Goal: Information Seeking & Learning: Learn about a topic

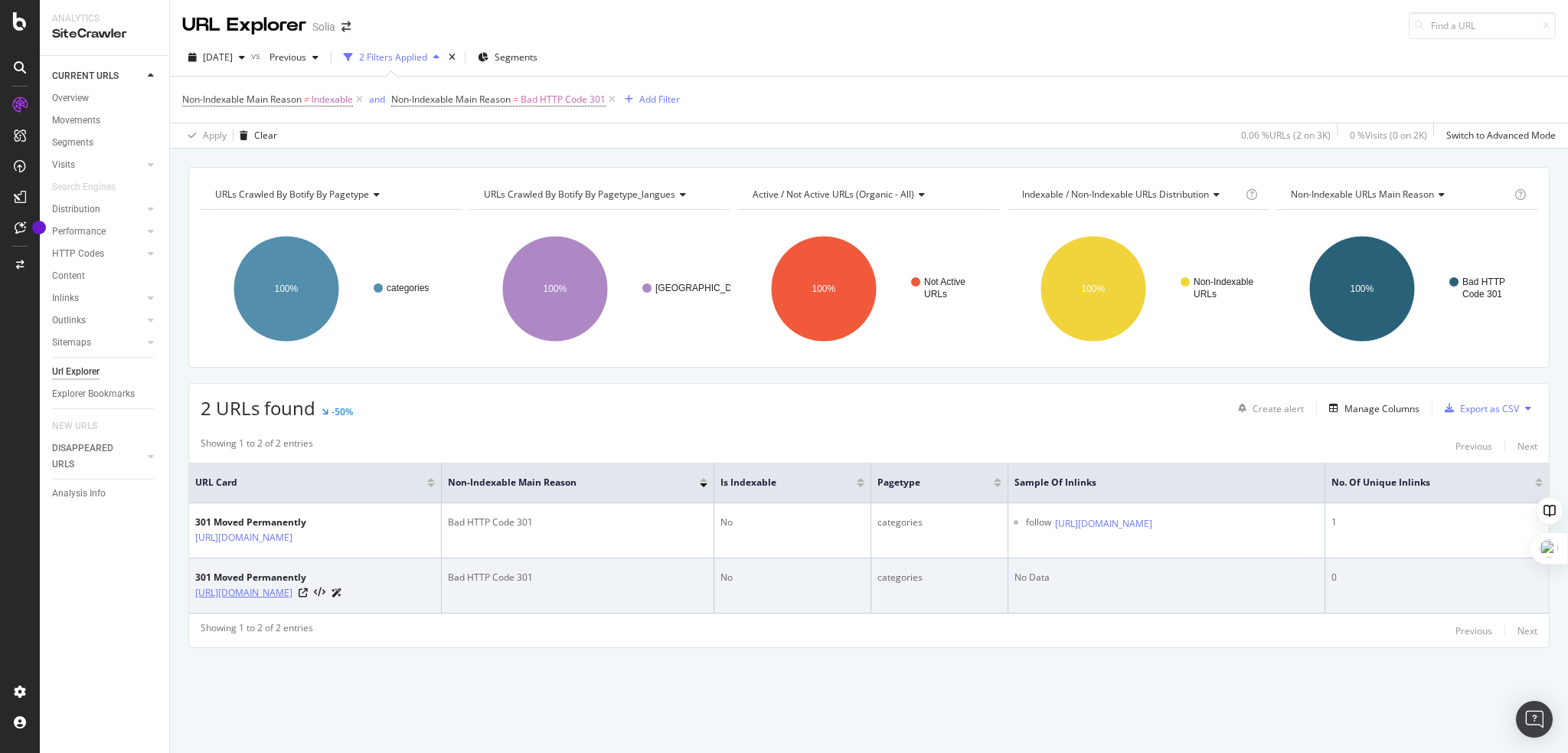
click at [292, 590] on link "[URL][DOMAIN_NAME]" at bounding box center [244, 592] width 97 height 15
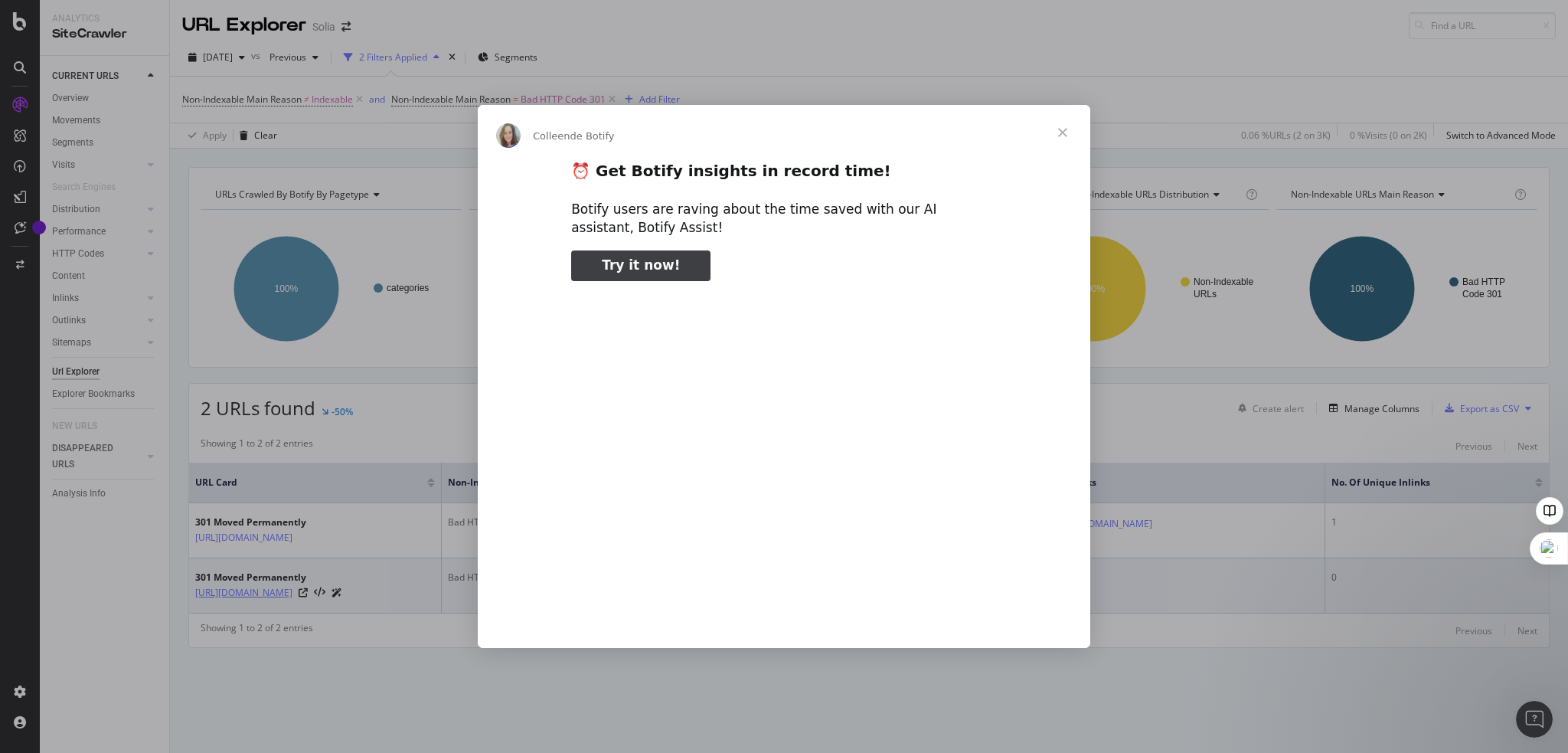
type input "50420"
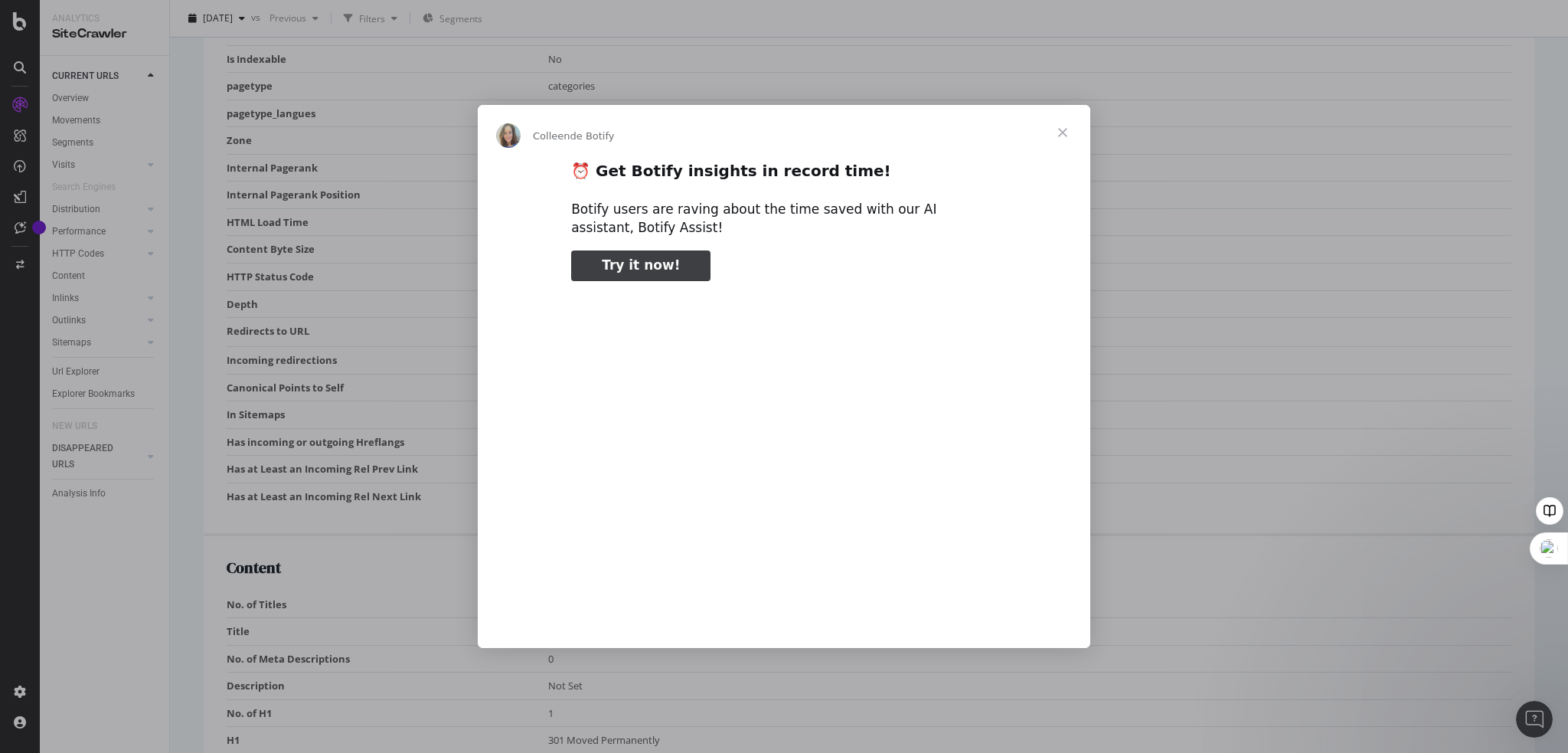
scroll to position [464, 0]
click at [1060, 133] on span "Fermer" at bounding box center [1062, 132] width 55 height 55
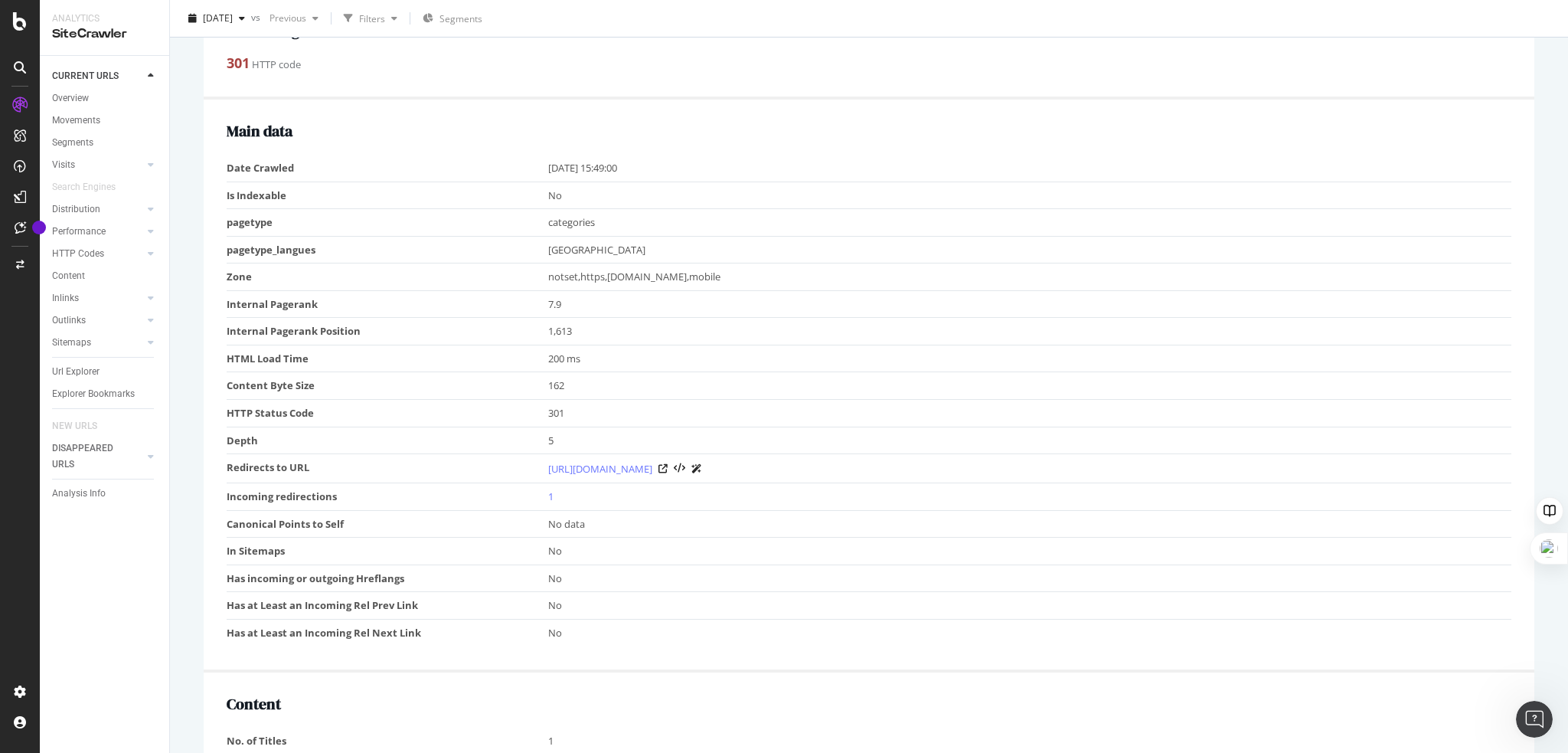
scroll to position [329, 0]
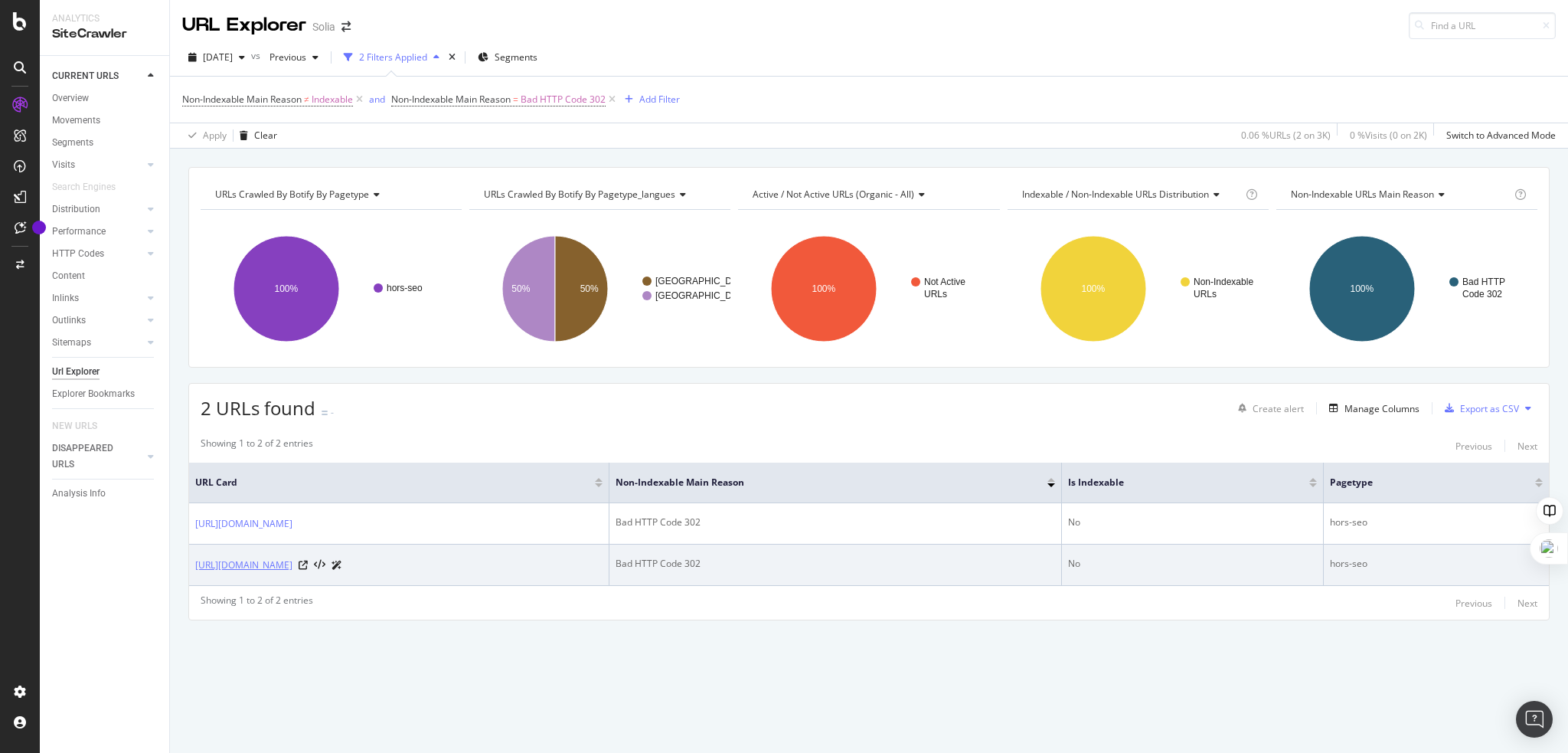
click at [292, 560] on link "https://www.solia.fr/content/category/2-qui-sommes-nous-" at bounding box center [244, 565] width 97 height 15
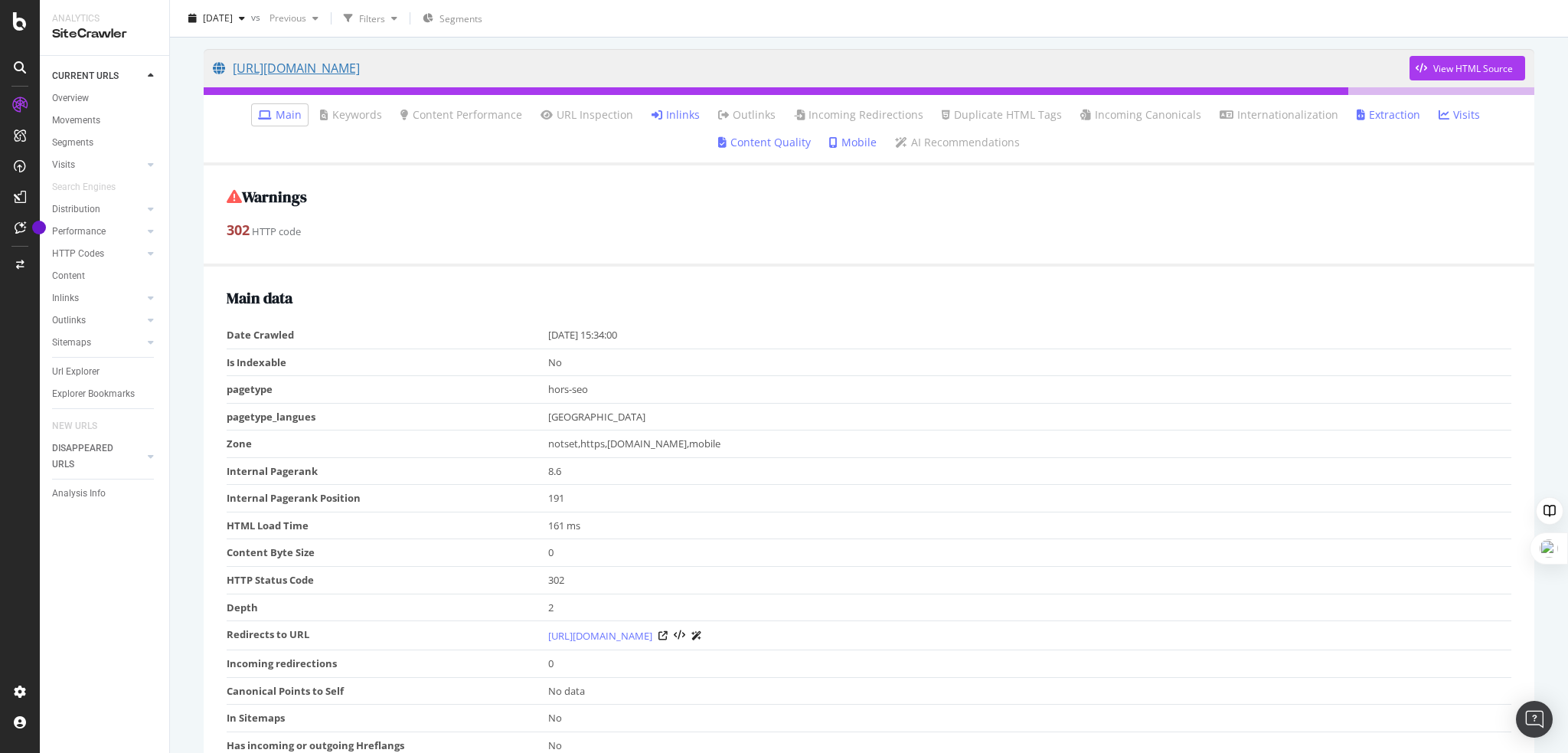
scroll to position [115, 0]
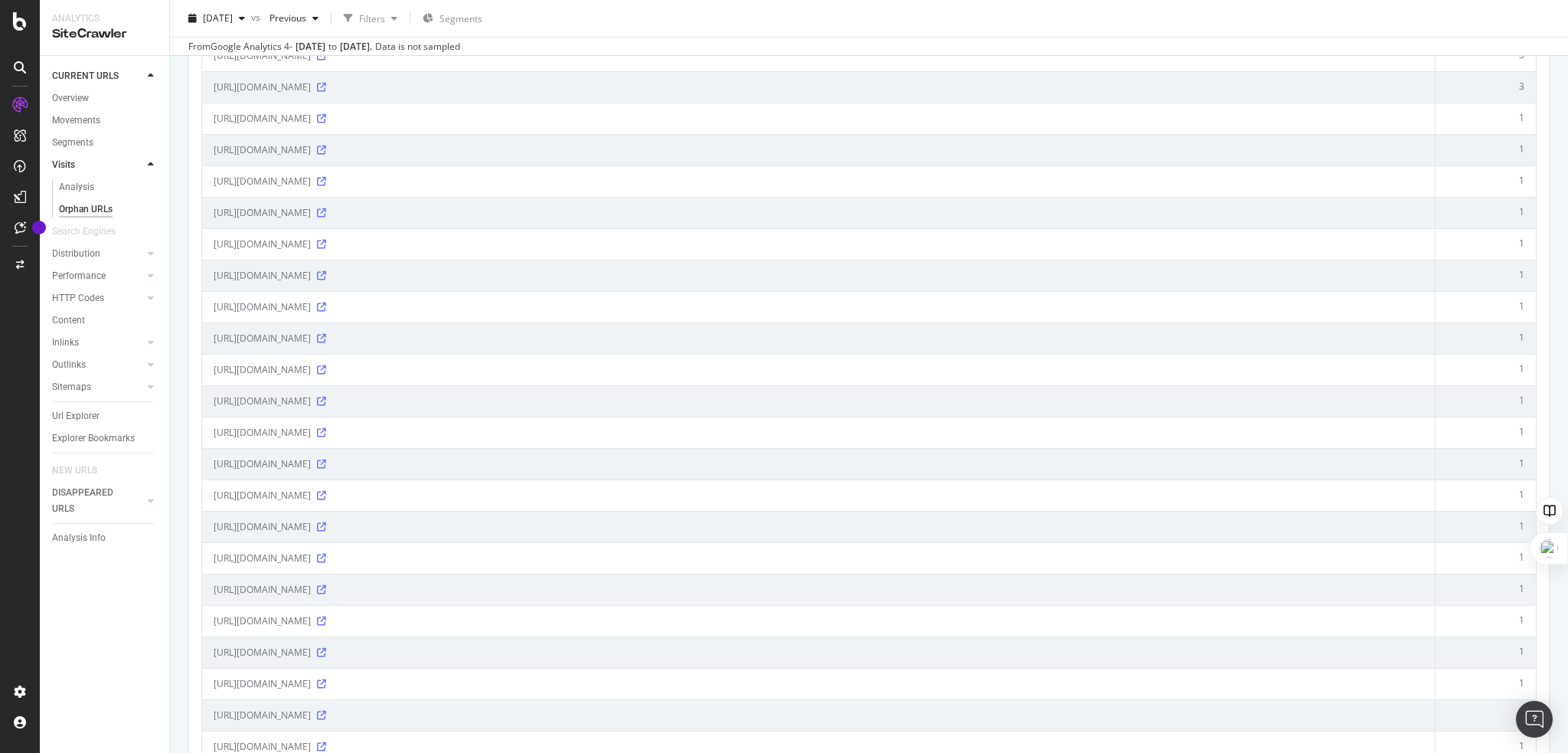
scroll to position [362, 0]
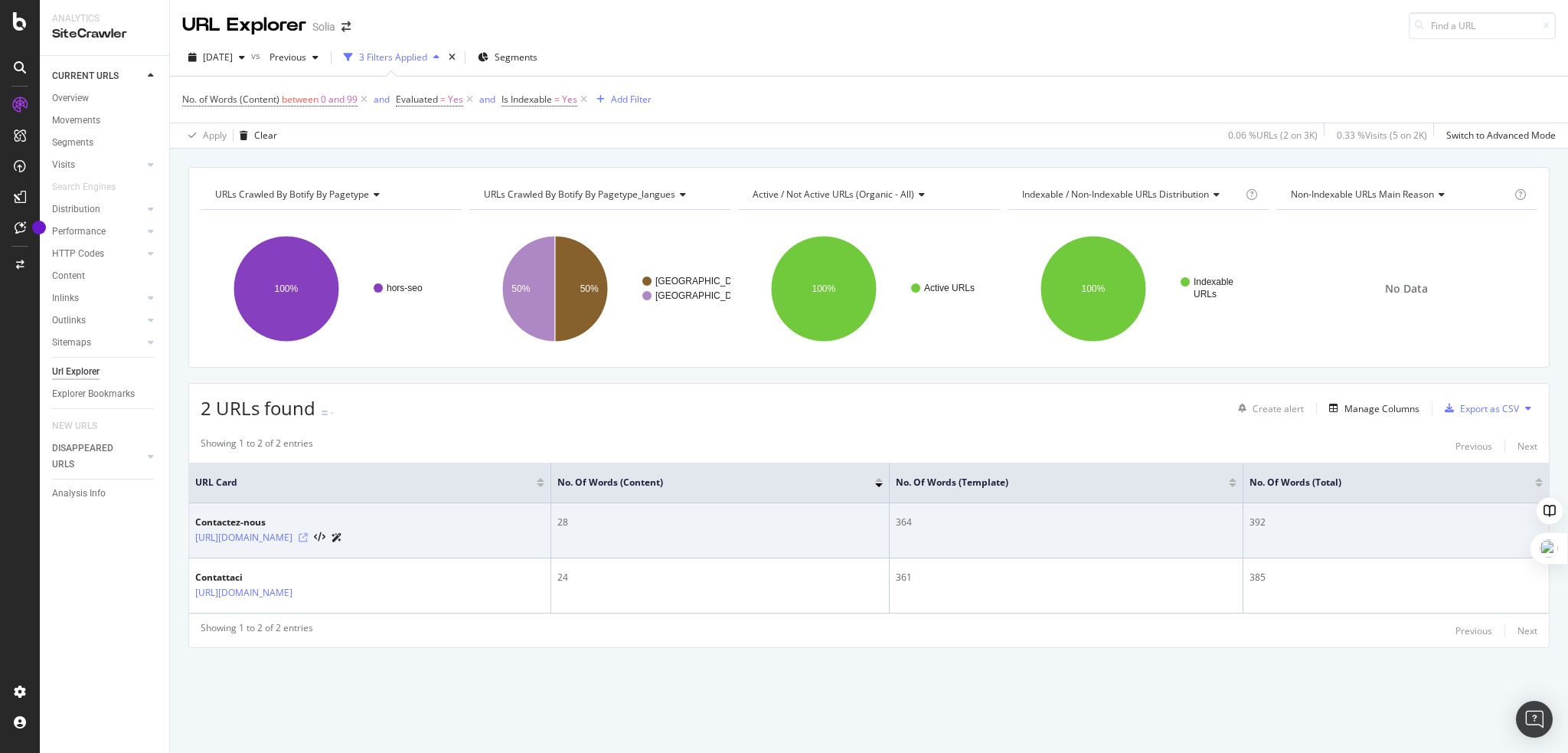
click at [308, 538] on icon at bounding box center [304, 538] width 10 height 10
